Goal: Information Seeking & Learning: Check status

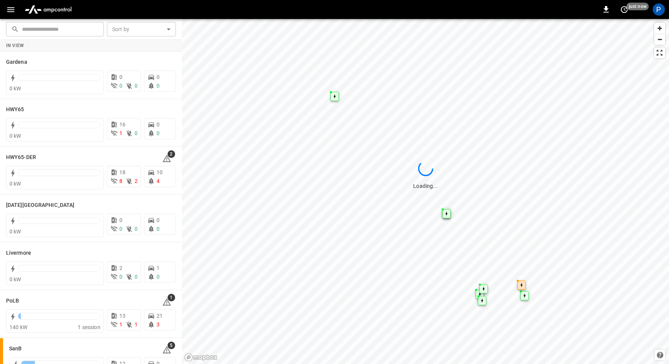
click at [55, 8] on img "menu" at bounding box center [48, 9] width 53 height 14
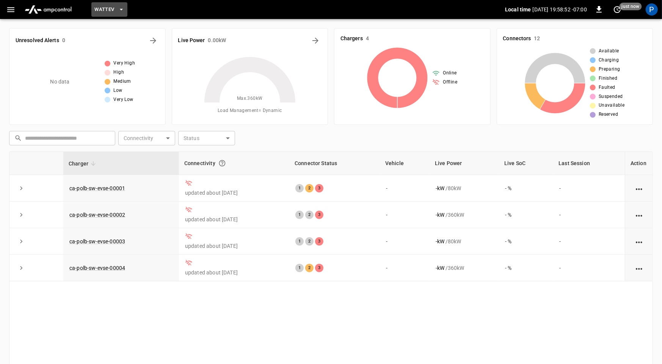
click at [102, 9] on span "WattEV" at bounding box center [104, 9] width 20 height 9
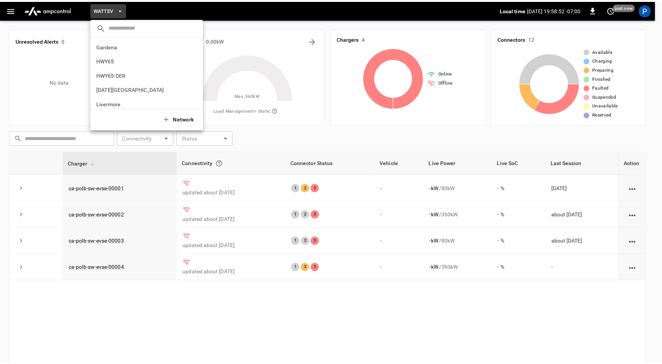
scroll to position [64, 0]
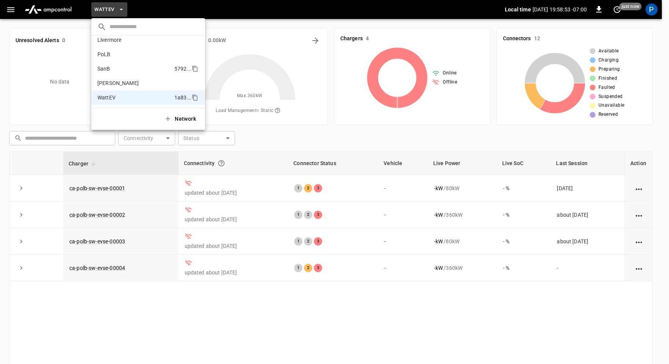
drag, startPoint x: 118, startPoint y: 66, endPoint x: 135, endPoint y: 72, distance: 18.0
click at [118, 66] on li "SanB 5792 ..." at bounding box center [148, 68] width 114 height 14
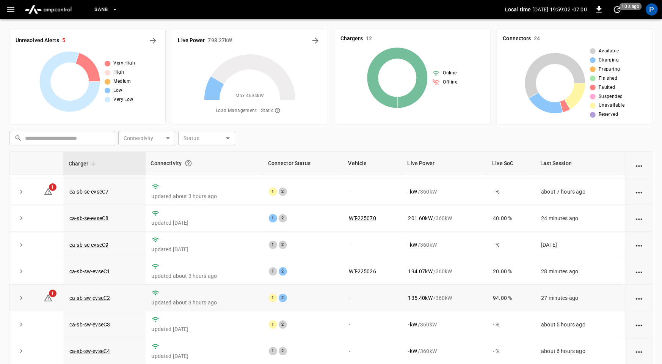
scroll to position [86, 0]
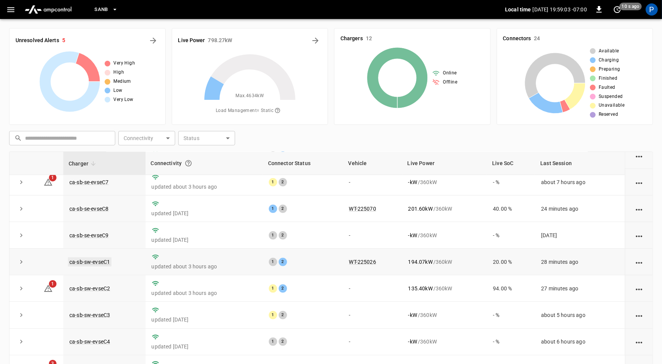
click at [102, 257] on link "ca-sb-sw-evseC1" at bounding box center [90, 261] width 44 height 9
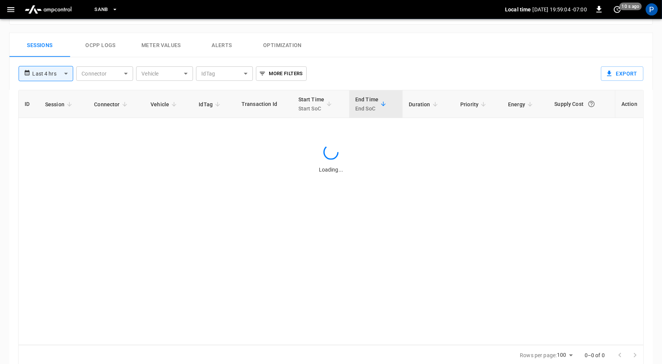
scroll to position [361, 0]
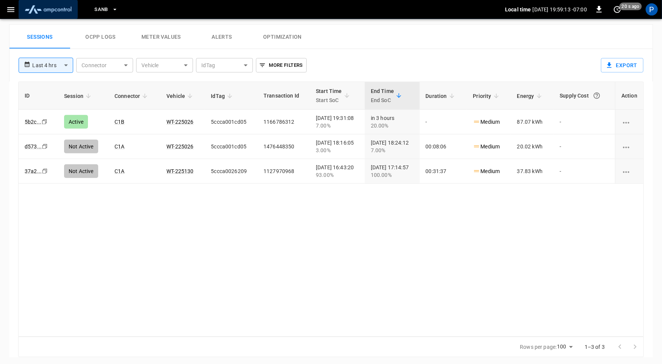
click at [66, 7] on img "menu" at bounding box center [48, 9] width 53 height 14
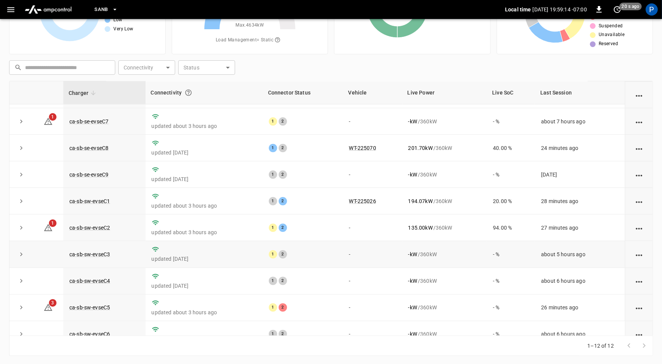
scroll to position [86, 0]
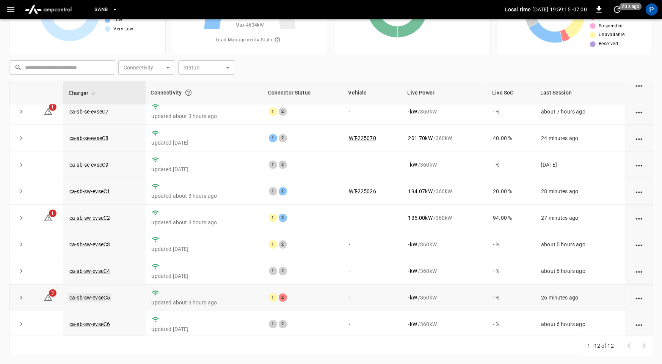
click at [80, 294] on link "ca-sb-sw-evseC5" at bounding box center [90, 297] width 44 height 9
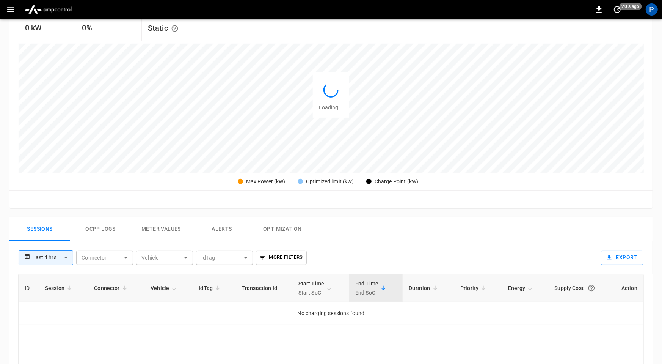
scroll to position [361, 0]
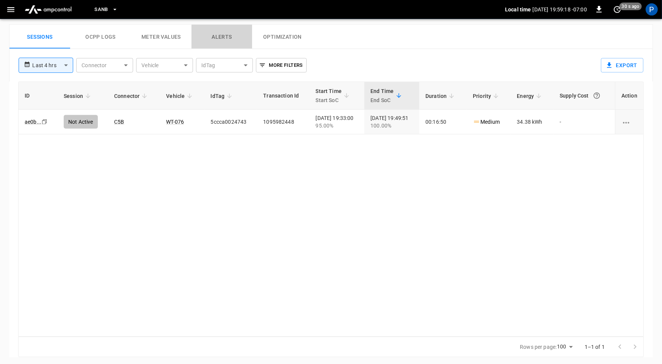
click at [217, 34] on button "Alerts" at bounding box center [222, 37] width 61 height 24
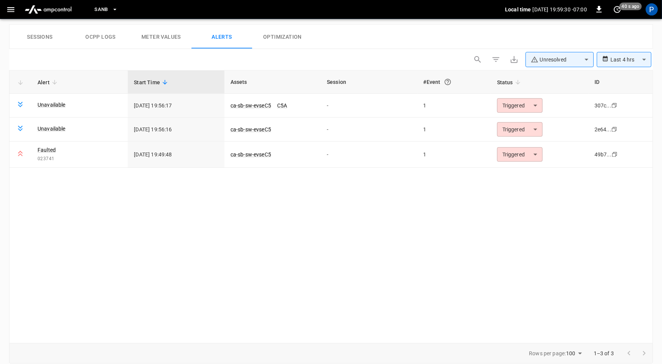
click at [50, 12] on img "menu" at bounding box center [48, 9] width 53 height 14
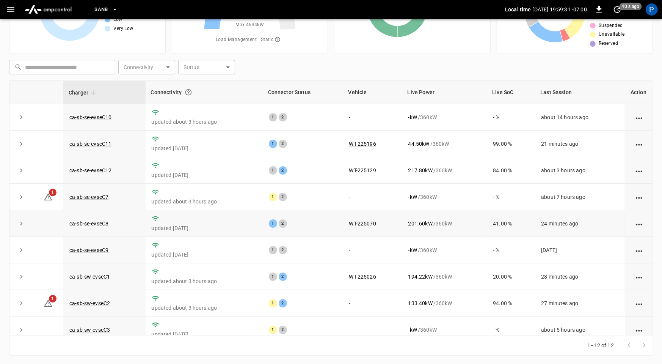
scroll to position [4, 0]
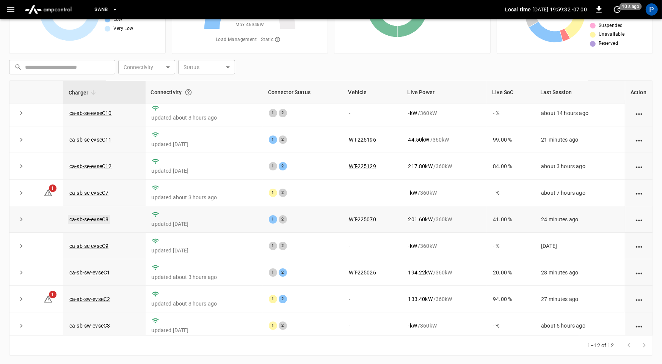
click at [104, 217] on link "ca-sb-se-evseC8" at bounding box center [89, 219] width 42 height 9
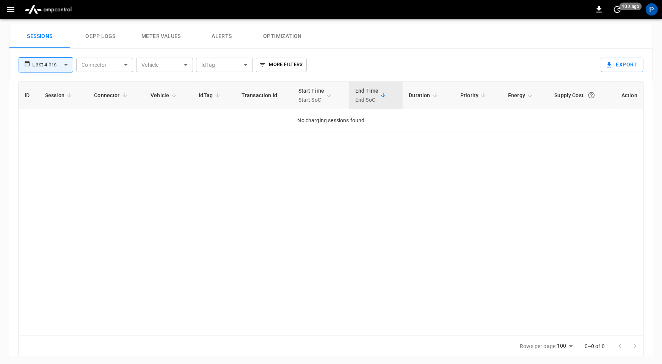
scroll to position [359, 0]
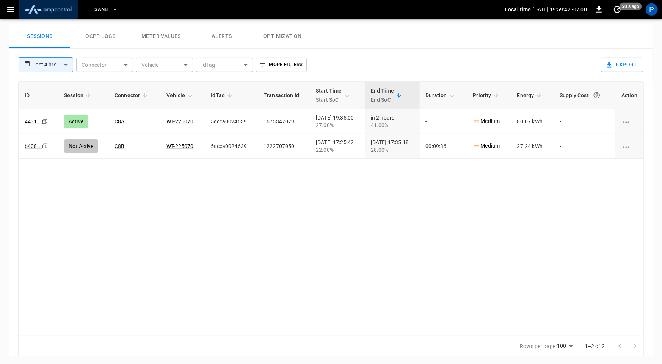
drag, startPoint x: 72, startPoint y: 10, endPoint x: 75, endPoint y: 14, distance: 5.2
click at [72, 11] on img "menu" at bounding box center [48, 9] width 53 height 14
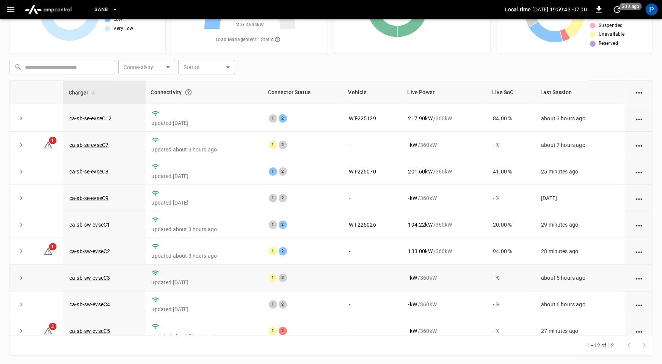
scroll to position [65, 0]
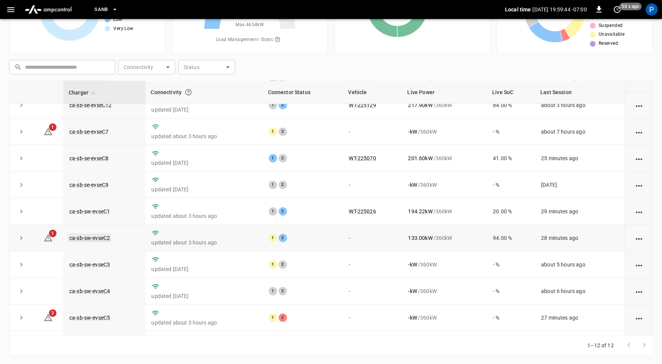
click at [101, 238] on link "ca-sb-sw-evseC2" at bounding box center [90, 237] width 44 height 9
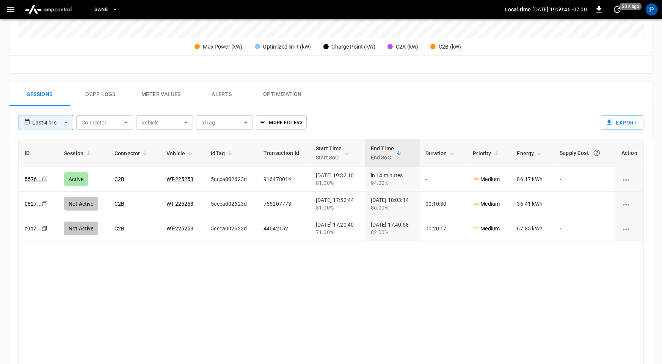
scroll to position [361, 0]
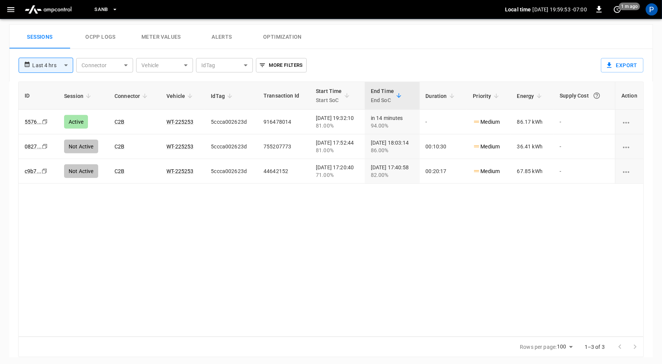
click at [55, 8] on img "menu" at bounding box center [48, 9] width 53 height 14
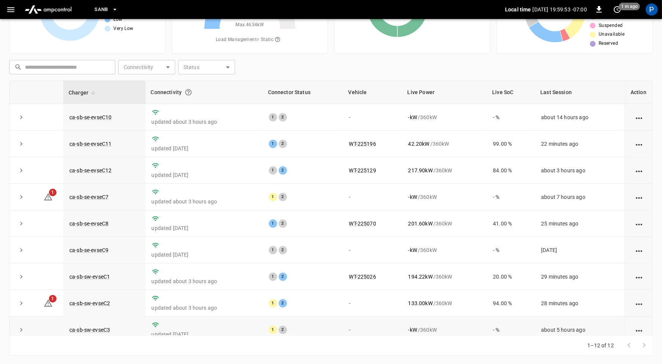
scroll to position [86, 0]
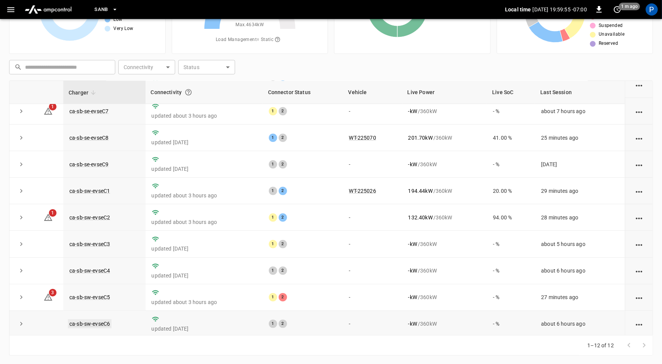
click at [97, 320] on link "ca-sb-sw-evseC6" at bounding box center [90, 323] width 44 height 9
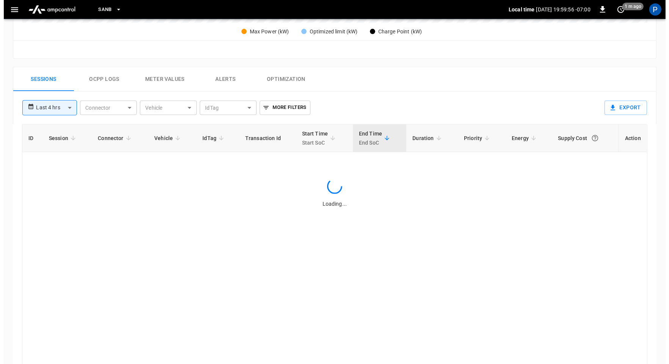
scroll to position [359, 0]
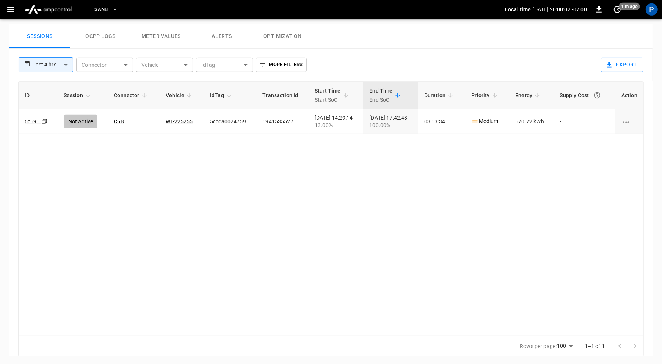
click at [100, 6] on span "SanB" at bounding box center [101, 9] width 14 height 9
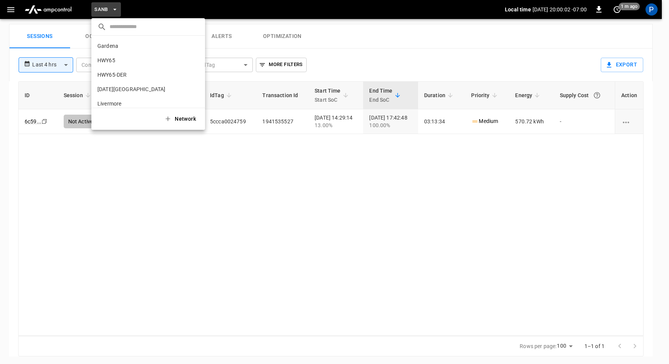
scroll to position [64, 0]
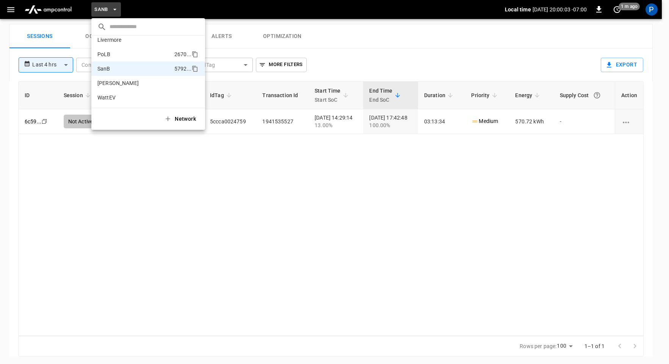
click at [125, 54] on li "PoLB 2670 ..." at bounding box center [148, 54] width 114 height 14
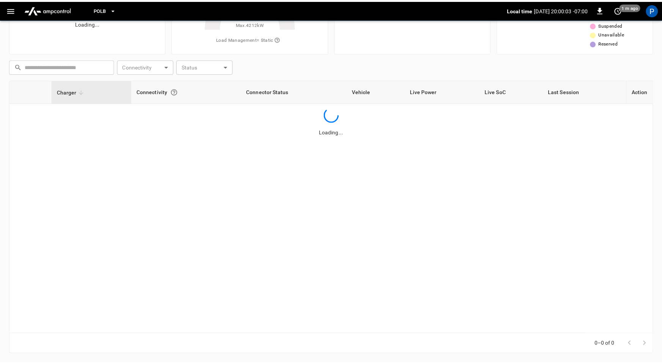
scroll to position [71, 0]
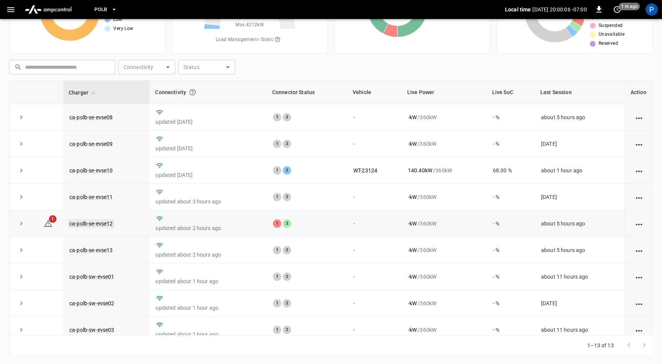
click at [102, 225] on link "ca-polb-se-evse12" at bounding box center [91, 223] width 47 height 9
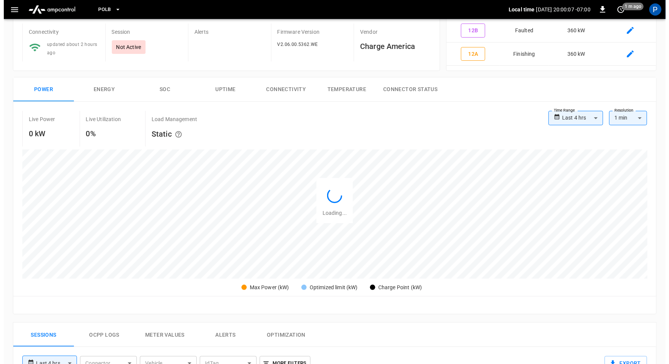
scroll to position [361, 0]
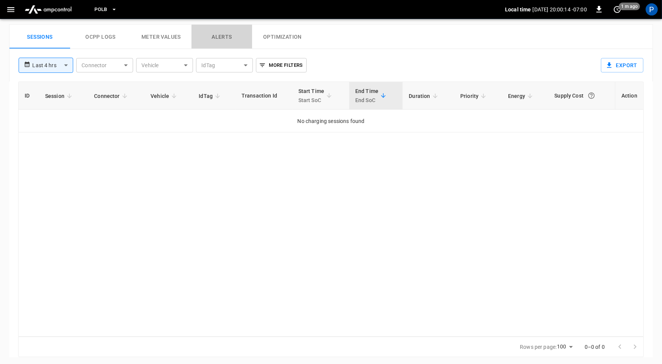
click at [232, 38] on button "Alerts" at bounding box center [222, 37] width 61 height 24
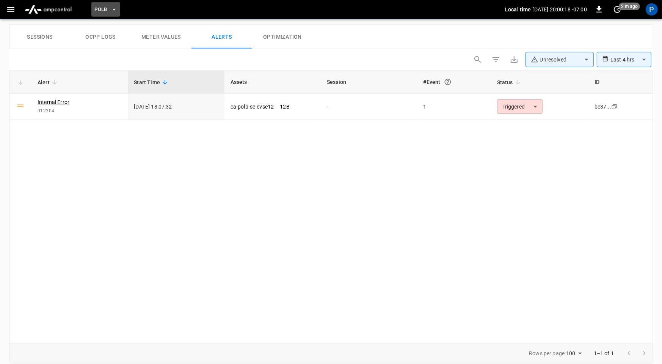
click at [110, 9] on button "PoLB" at bounding box center [105, 9] width 29 height 15
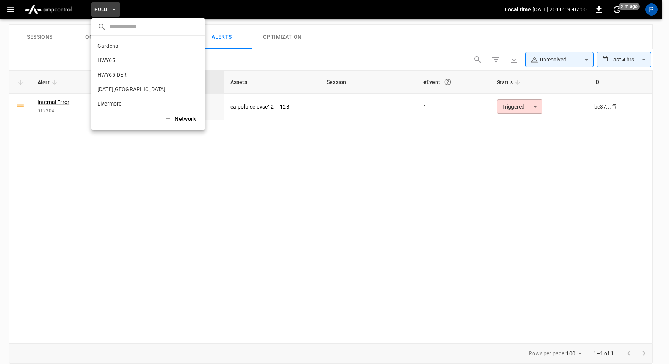
scroll to position [64, 0]
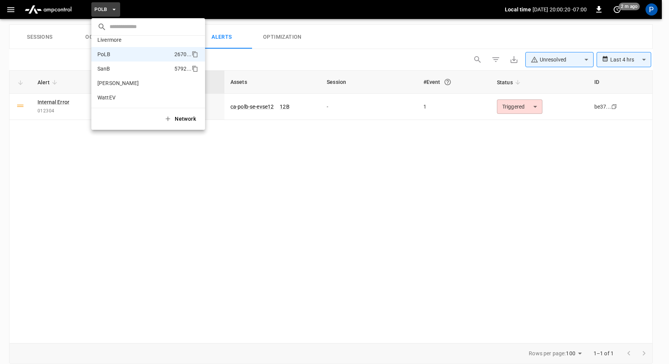
click at [119, 65] on li "SanB 5792 ..." at bounding box center [148, 68] width 114 height 14
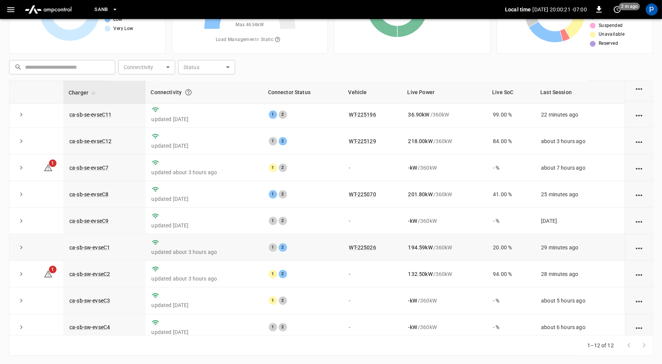
scroll to position [41, 0]
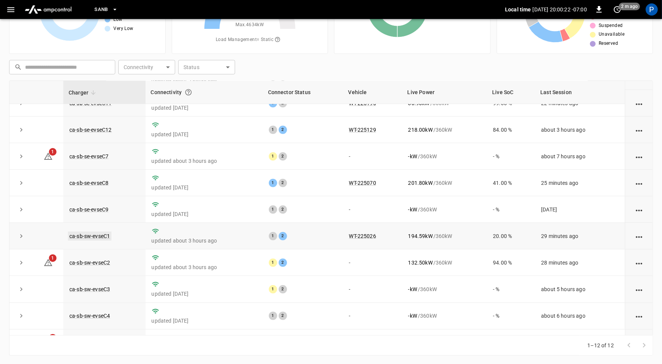
click at [100, 233] on link "ca-sb-sw-evseC1" at bounding box center [90, 235] width 44 height 9
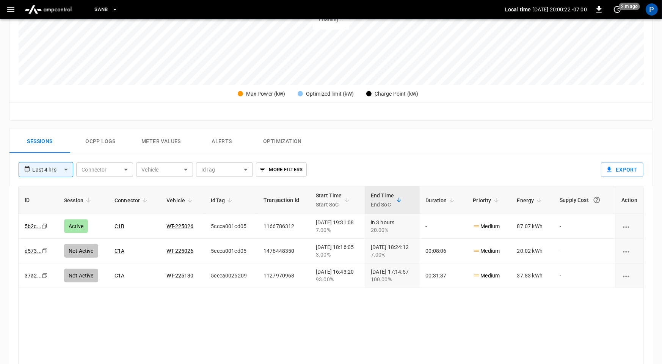
scroll to position [361, 0]
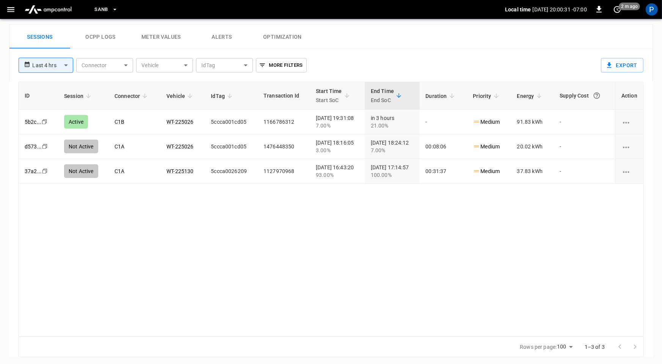
click at [62, 6] on img "menu" at bounding box center [48, 9] width 53 height 14
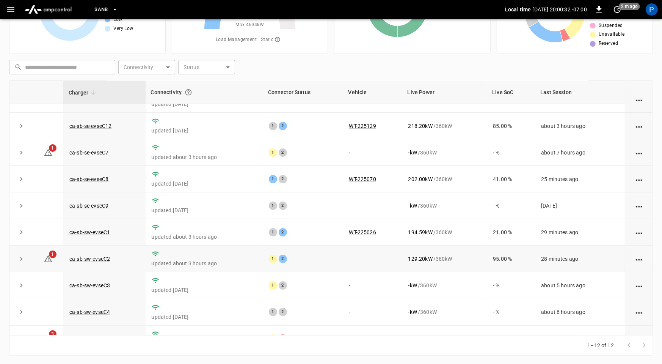
scroll to position [86, 0]
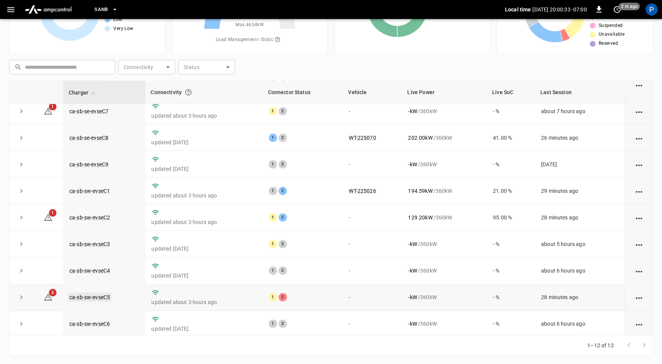
click at [104, 297] on link "ca-sb-sw-evseC5" at bounding box center [90, 296] width 44 height 9
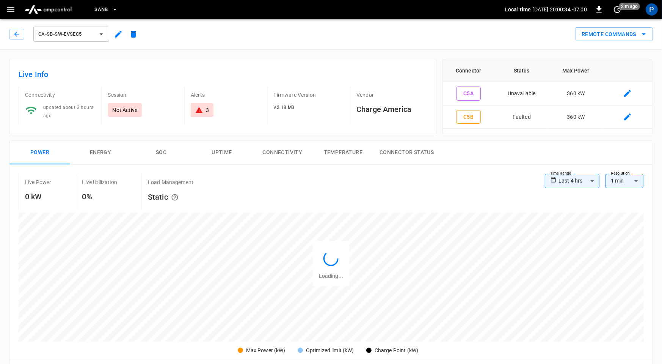
scroll to position [361, 0]
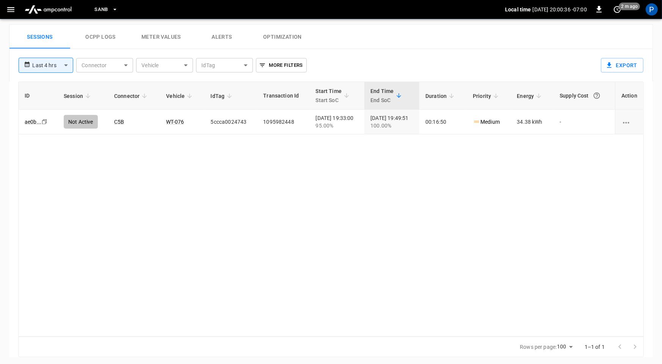
drag, startPoint x: 218, startPoint y: 36, endPoint x: 262, endPoint y: 42, distance: 44.4
click at [218, 36] on button "Alerts" at bounding box center [222, 37] width 61 height 24
